Goal: Information Seeking & Learning: Find specific fact

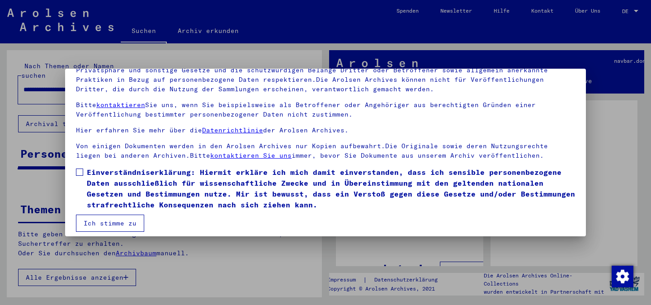
scroll to position [75, 0]
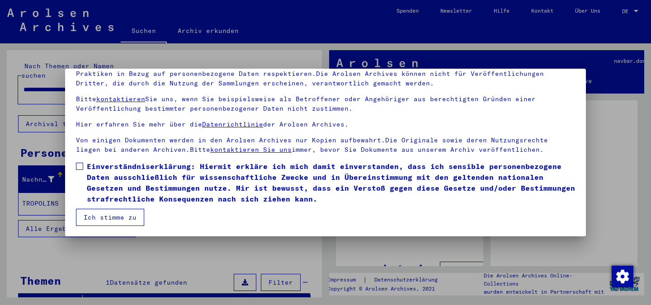
click at [80, 161] on label "Einverständniserklärung: Hiermit erkläre ich mich damit einverstanden, dass ich…" at bounding box center [325, 182] width 499 height 43
click at [93, 214] on button "Ich stimme zu" at bounding box center [110, 217] width 68 height 17
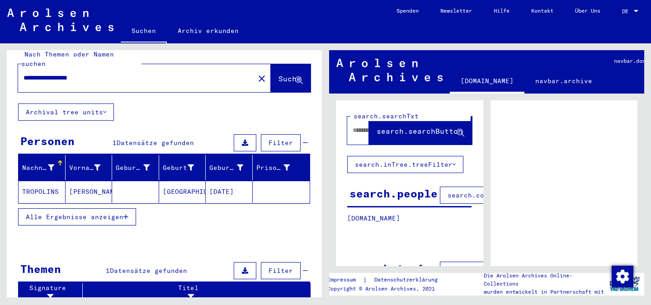
scroll to position [0, 0]
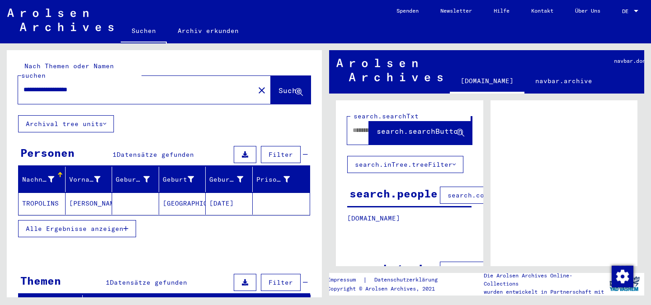
click at [58, 88] on div "**********" at bounding box center [133, 90] width 231 height 20
click at [57, 85] on input "**********" at bounding box center [135, 89] width 225 height 9
click at [34, 85] on input "**********" at bounding box center [135, 89] width 225 height 9
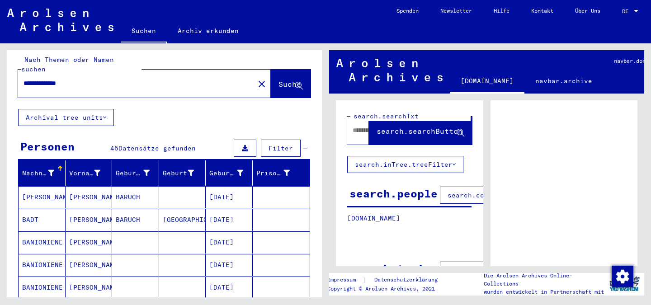
scroll to position [9, 0]
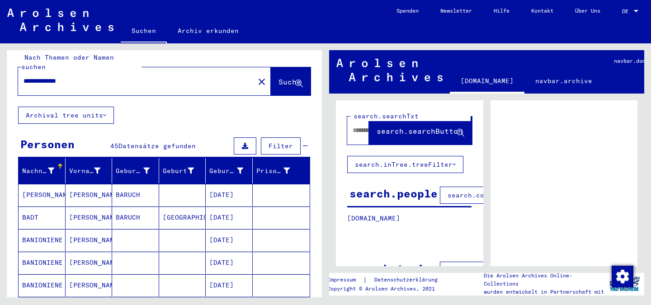
click at [218, 166] on div "Geburtsdatum" at bounding box center [226, 170] width 34 height 9
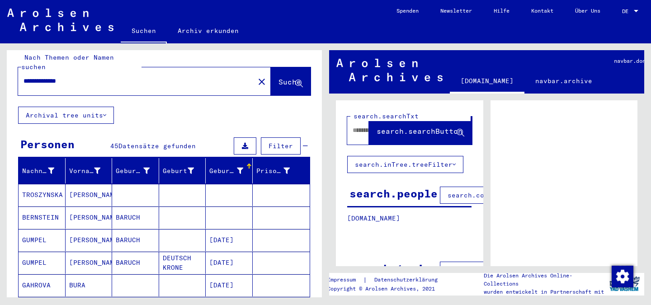
click at [218, 166] on div "Geburtsdatum" at bounding box center [226, 170] width 34 height 9
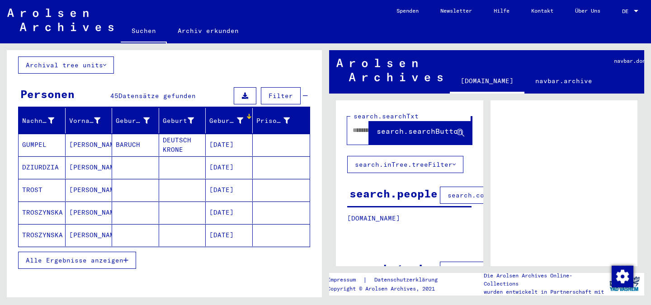
scroll to position [73, 0]
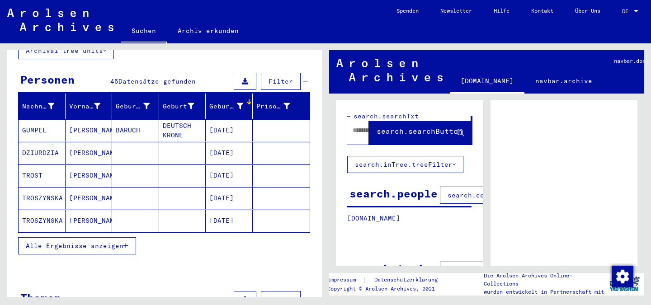
click at [82, 242] on span "Alle Ergebnisse anzeigen" at bounding box center [75, 246] width 98 height 8
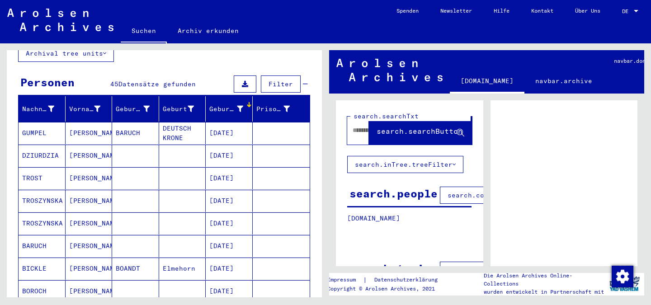
scroll to position [0, 0]
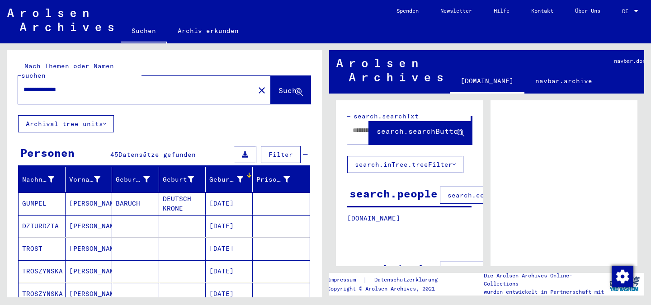
click at [33, 85] on input "**********" at bounding box center [135, 89] width 225 height 9
type input "**********"
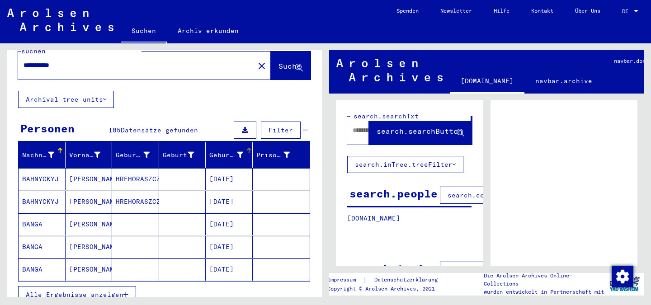
click at [232, 150] on div "Geburtsdatum" at bounding box center [226, 154] width 34 height 9
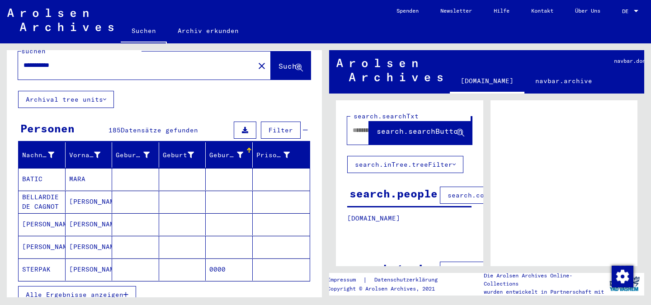
click at [225, 150] on div "Geburtsdatum" at bounding box center [226, 154] width 34 height 9
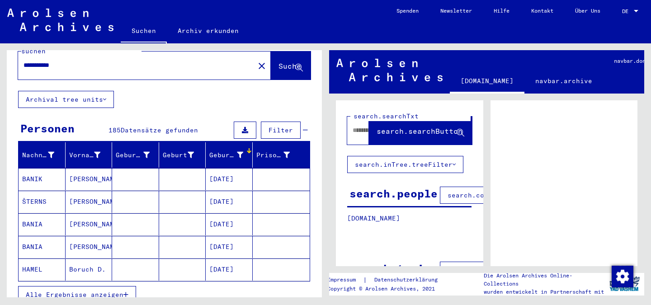
click at [72, 291] on span "Alle Ergebnisse anzeigen" at bounding box center [75, 295] width 98 height 8
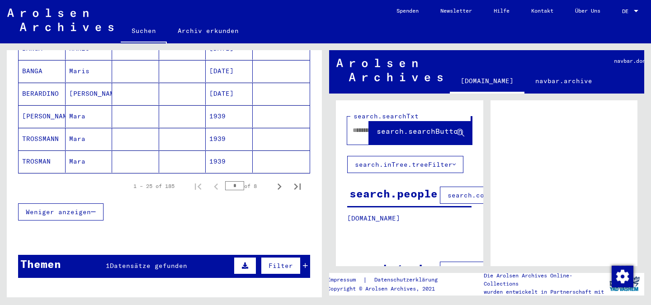
scroll to position [519, 0]
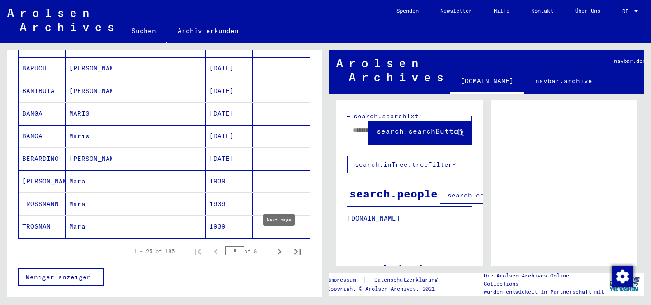
click at [282, 245] on icon "Next page" at bounding box center [279, 251] width 13 height 13
type input "*"
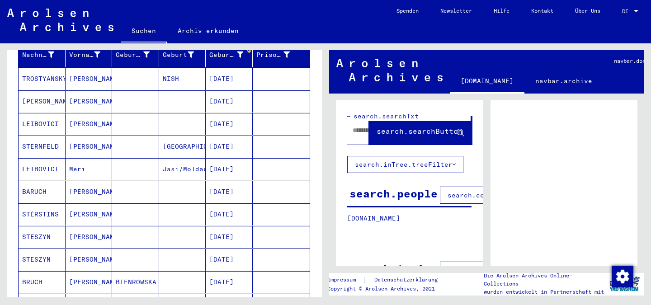
scroll to position [124, 0]
click at [232, 186] on mat-cell "06/23/1928" at bounding box center [229, 192] width 47 height 22
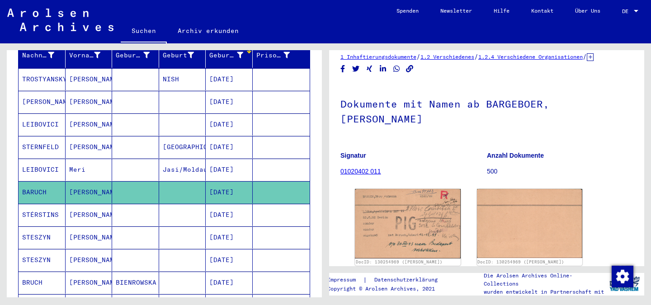
scroll to position [27, 0]
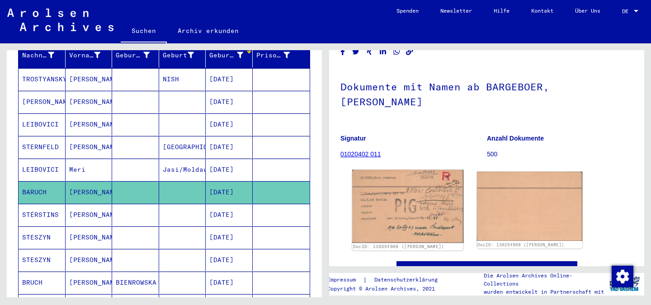
click at [410, 201] on img at bounding box center [407, 206] width 111 height 73
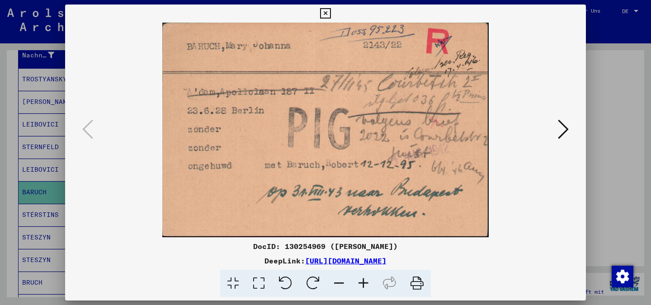
click at [513, 253] on div "DocID: 130254969 (Mary J BARUCH) DeepLink: https://collections.arolsen-archives…" at bounding box center [325, 269] width 521 height 56
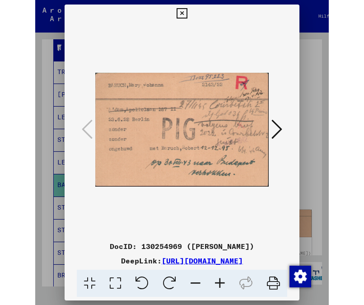
scroll to position [46, 0]
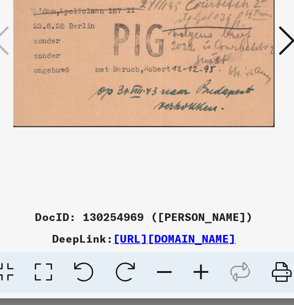
drag, startPoint x: 228, startPoint y: 269, endPoint x: 105, endPoint y: 256, distance: 123.6
click at [105, 256] on div "DeepLink: https://collections.arolsen-archives.org/de/document/130254969" at bounding box center [146, 260] width 235 height 11
copy link "https://collections.arolsen-archives.org/de/document/130254969"
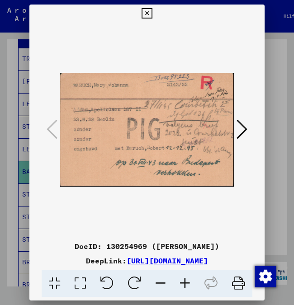
click at [16, 177] on div at bounding box center [147, 152] width 294 height 305
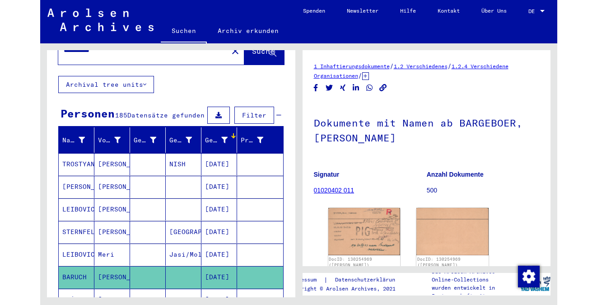
scroll to position [0, 0]
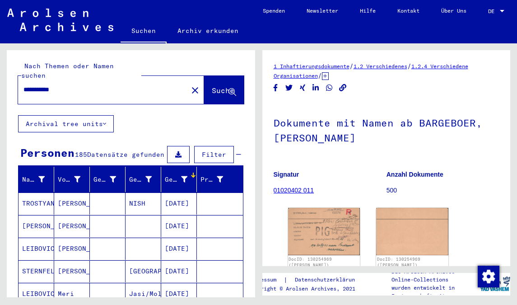
click at [93, 85] on input "**********" at bounding box center [102, 89] width 159 height 9
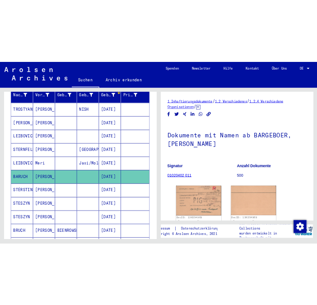
scroll to position [136, 0]
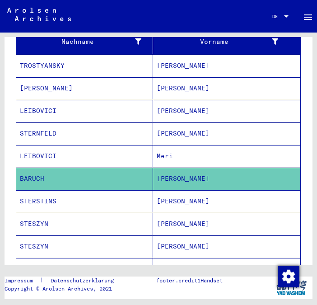
click at [110, 168] on mat-cell "BARUCH" at bounding box center [84, 179] width 137 height 22
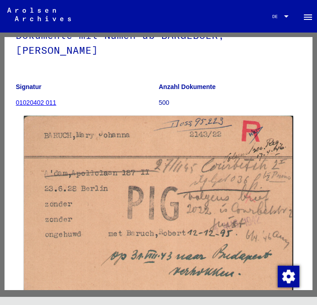
scroll to position [102, 0]
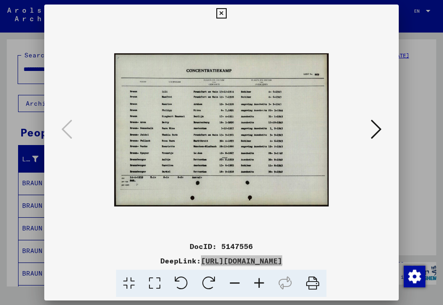
scroll to position [25, 0]
